Goal: Information Seeking & Learning: Learn about a topic

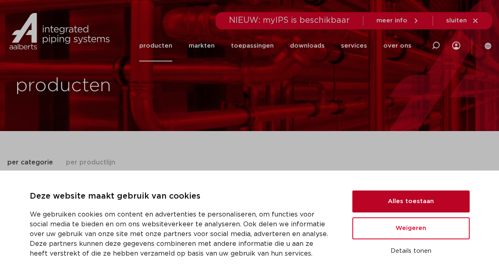
drag, startPoint x: 425, startPoint y: 193, endPoint x: 421, endPoint y: 200, distance: 7.7
click at [425, 194] on button "Alles toestaan" at bounding box center [410, 202] width 117 height 22
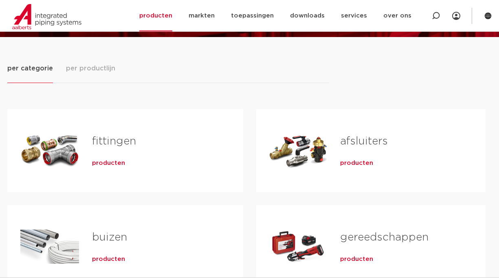
scroll to position [122, 0]
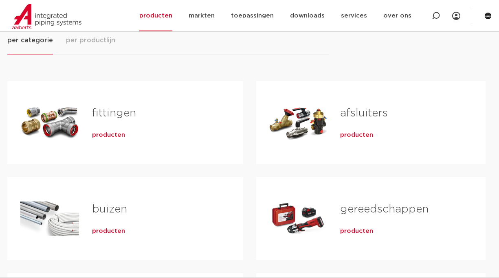
click at [105, 136] on span "producten" at bounding box center [108, 135] width 33 height 8
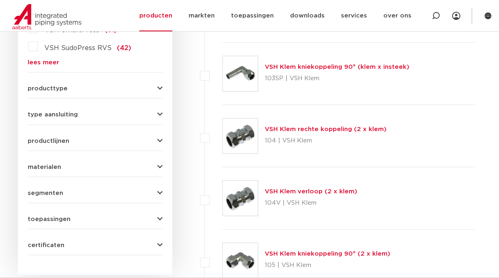
scroll to position [326, 0]
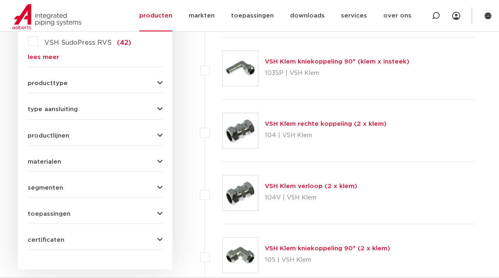
click at [290, 185] on link "VSH Klem verloop (2 x klem)" at bounding box center [311, 186] width 92 height 6
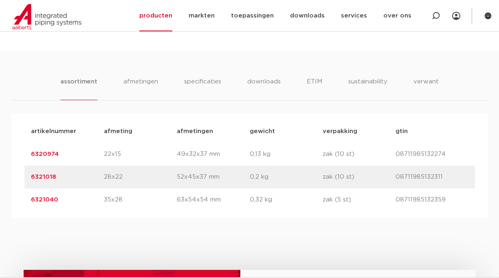
scroll to position [367, 0]
